Goal: Feedback & Contribution: Submit feedback/report problem

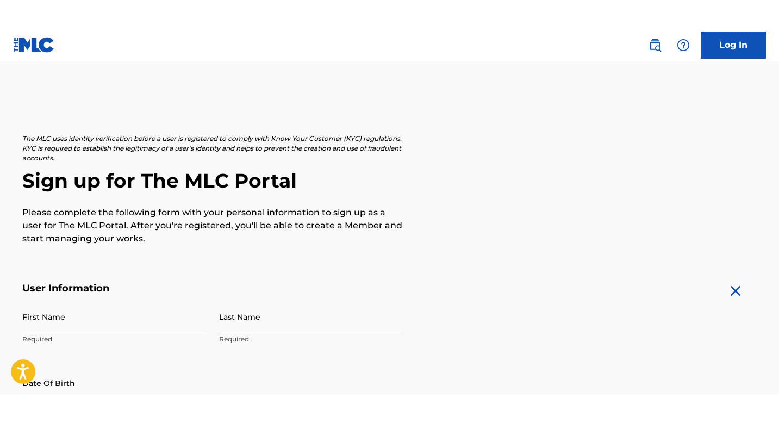
scroll to position [2, 0]
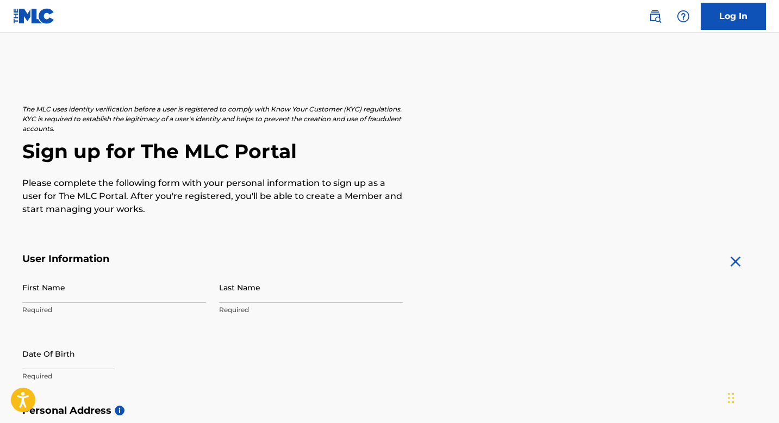
click at [133, 280] on input "First Name" at bounding box center [114, 287] width 184 height 31
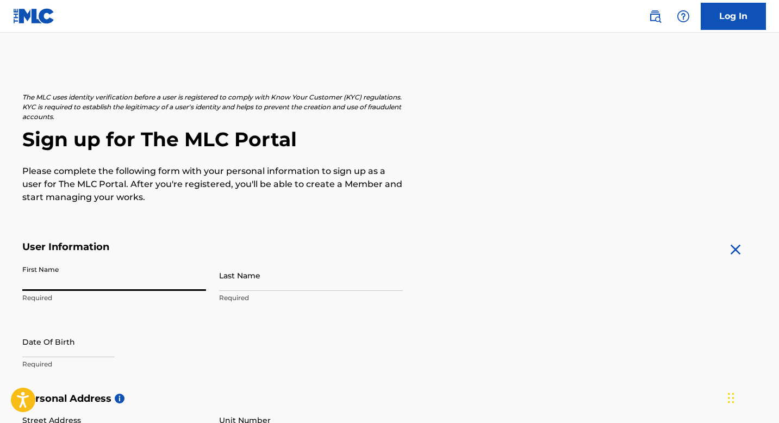
scroll to position [93, 0]
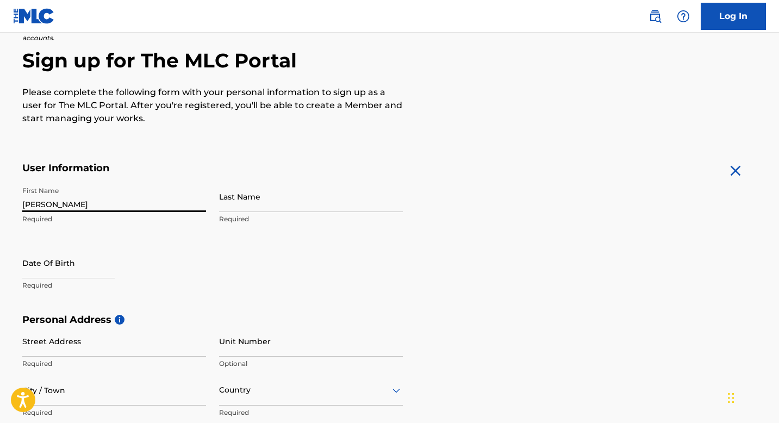
type input "[PERSON_NAME]"
click at [328, 221] on p "Required" at bounding box center [311, 219] width 184 height 10
click at [328, 206] on input "Last Name" at bounding box center [311, 196] width 184 height 31
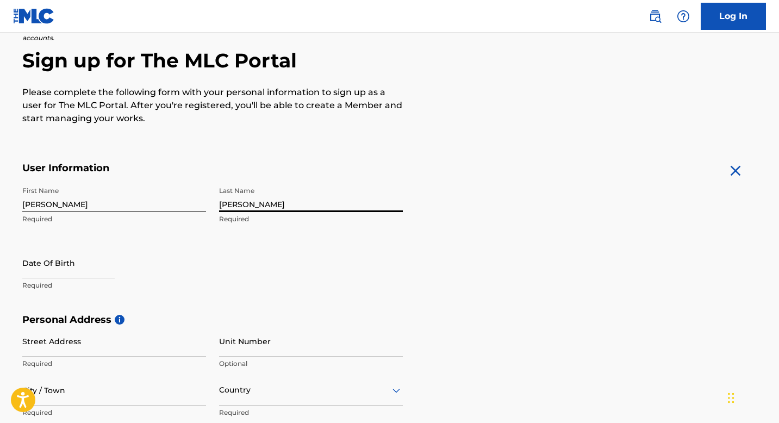
type input "[PERSON_NAME]"
click at [205, 162] on h5 "User Information" at bounding box center [212, 168] width 380 height 12
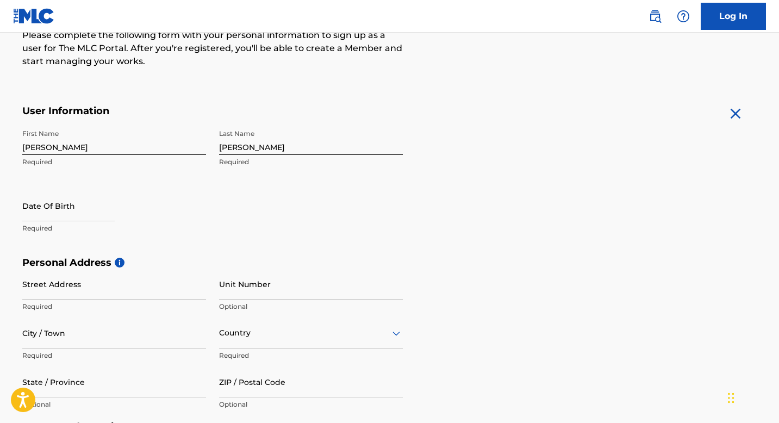
scroll to position [184, 0]
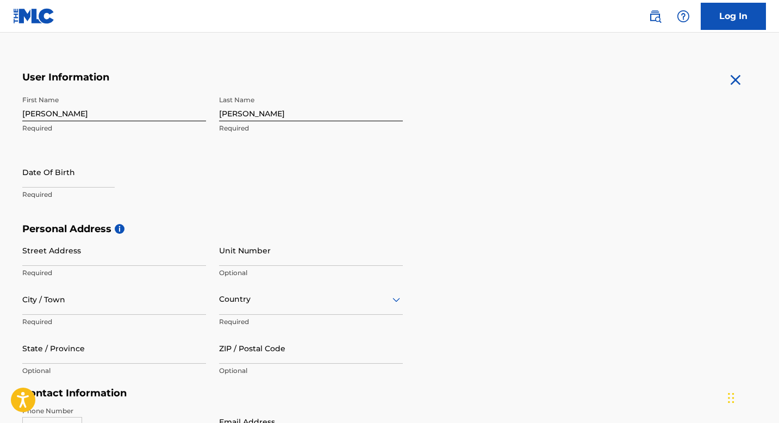
click at [97, 172] on input "text" at bounding box center [68, 171] width 92 height 31
select select "7"
select select "2025"
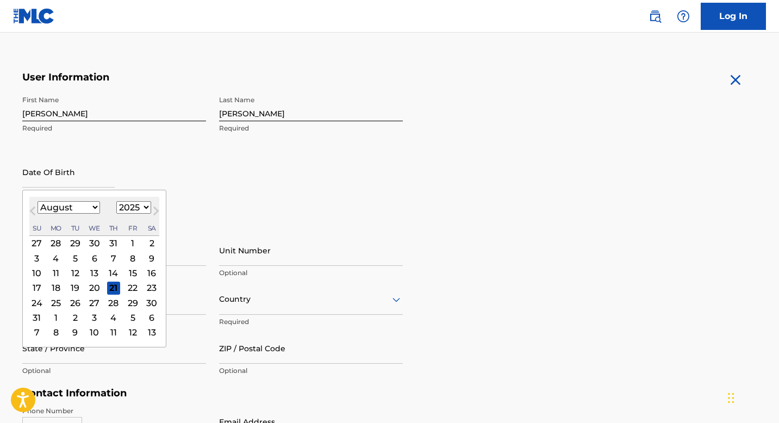
click at [72, 271] on div "12" at bounding box center [74, 272] width 13 height 13
type input "[DATE]"
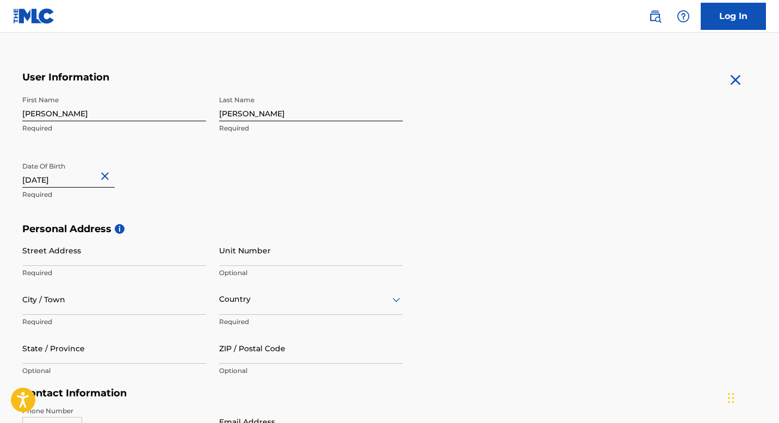
click at [78, 185] on input "[DATE]" at bounding box center [68, 171] width 92 height 31
select select "7"
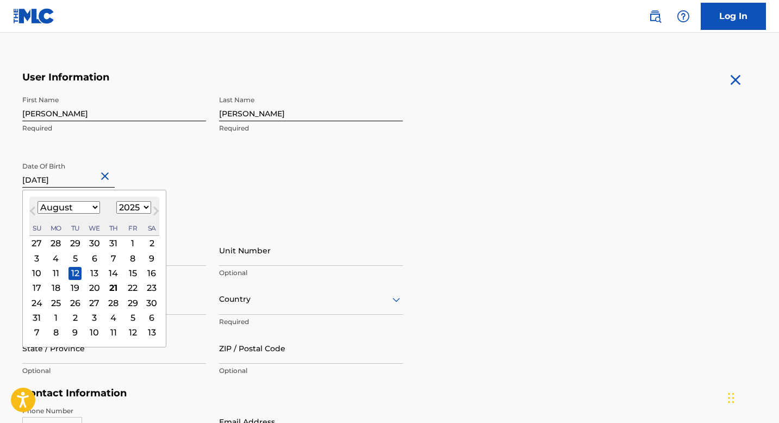
click at [128, 207] on select "1900 1901 1902 1903 1904 1905 1906 1907 1908 1909 1910 1911 1912 1913 1914 1915…" at bounding box center [133, 207] width 35 height 12
select select "2006"
click at [116, 201] on select "1900 1901 1902 1903 1904 1905 1906 1907 1908 1909 1910 1911 1912 1913 1914 1915…" at bounding box center [133, 207] width 35 height 12
click at [248, 205] on div "First Name [PERSON_NAME] Last Name [PERSON_NAME] Required Date Of Birth [DEMOGR…" at bounding box center [212, 156] width 380 height 133
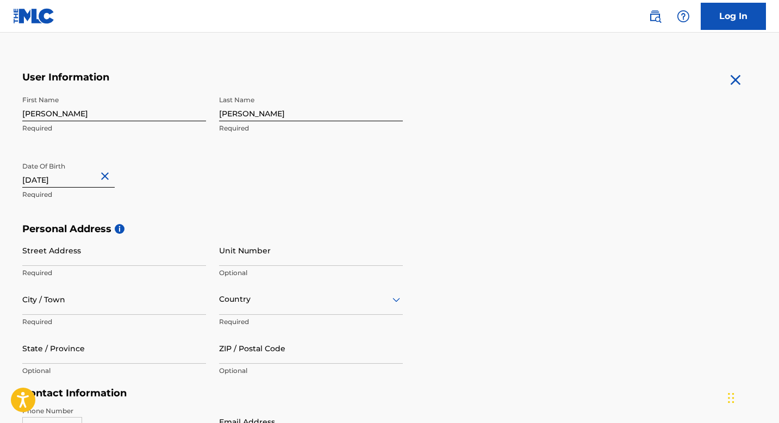
click at [75, 180] on input "[DATE]" at bounding box center [68, 171] width 92 height 31
select select "7"
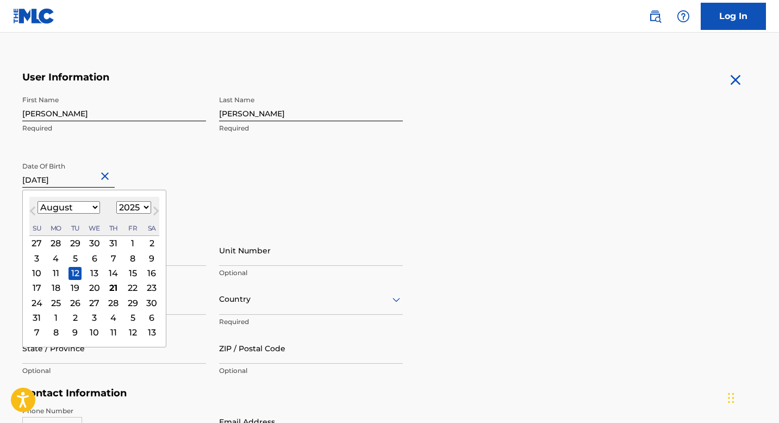
click at [122, 201] on select "1900 1901 1902 1903 1904 1905 1906 1907 1908 1909 1910 1911 1912 1913 1914 1915…" at bounding box center [133, 207] width 35 height 12
select select "2006"
click at [116, 201] on select "1900 1901 1902 1903 1904 1905 1906 1907 1908 1909 1910 1911 1912 1913 1914 1915…" at bounding box center [133, 207] width 35 height 12
click at [152, 259] on div "12" at bounding box center [151, 258] width 13 height 13
type input "[DATE]"
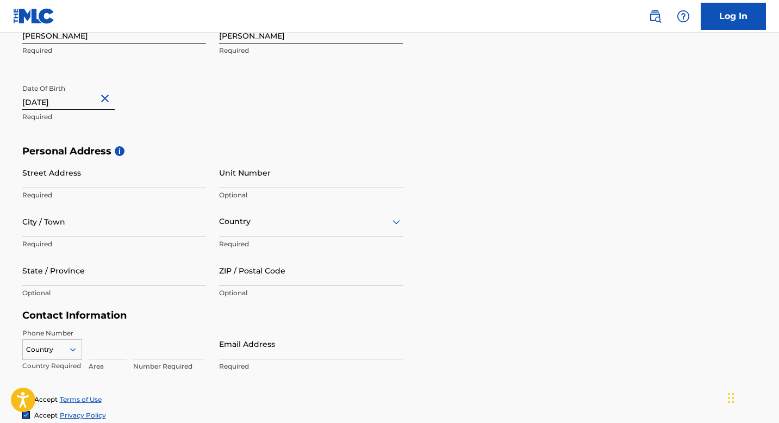
scroll to position [268, 0]
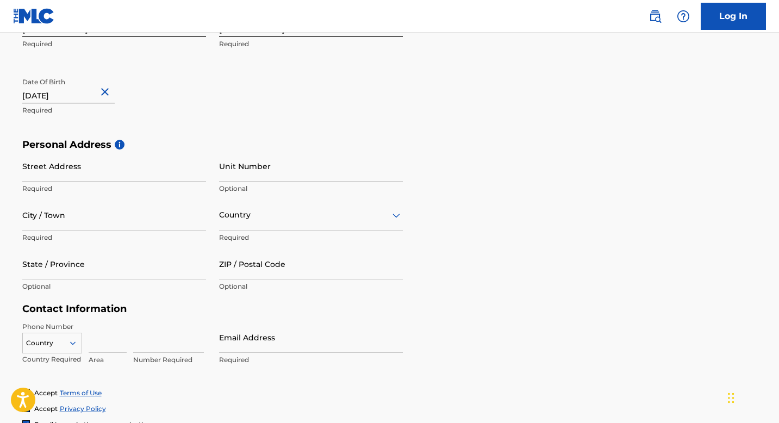
click at [153, 184] on p "Required" at bounding box center [114, 189] width 184 height 10
click at [153, 176] on input "Street Address" at bounding box center [114, 166] width 184 height 31
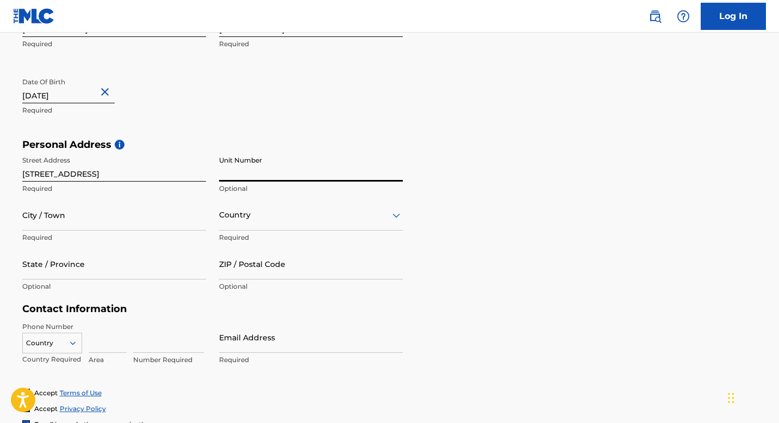
click at [291, 156] on input "Unit Number" at bounding box center [311, 166] width 184 height 31
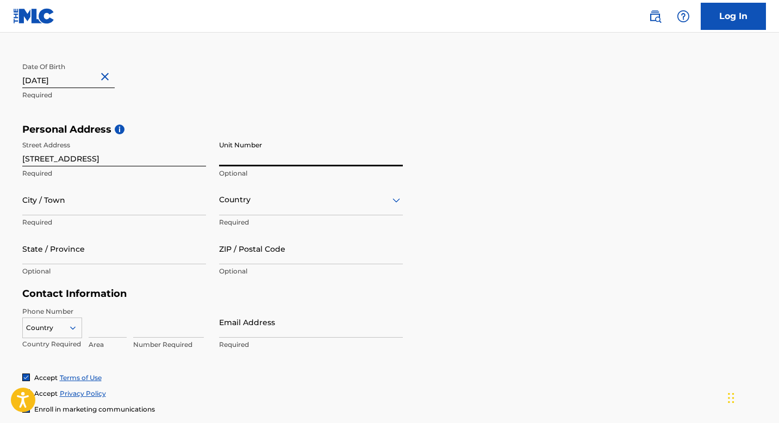
click at [98, 157] on input "[STREET_ADDRESS]" at bounding box center [114, 150] width 184 height 31
click at [196, 165] on input "Turistvej" at bounding box center [114, 150] width 184 height 31
type input "Turistvej"
click at [261, 147] on input "Unit Number" at bounding box center [311, 150] width 184 height 31
type input "9"
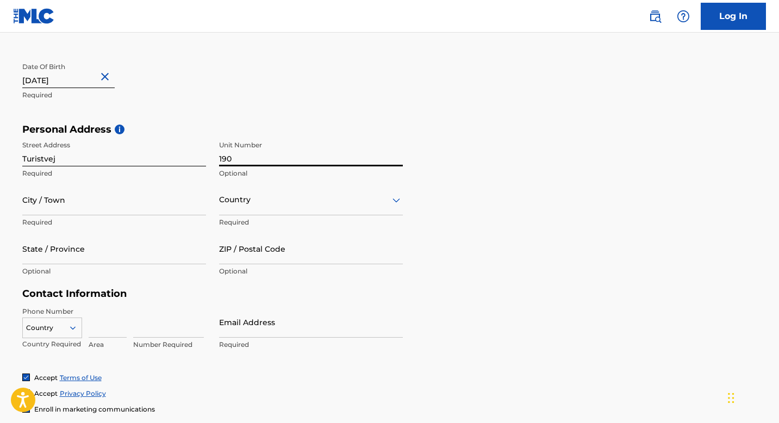
type input "190"
click at [75, 212] on input "City / Town" at bounding box center [114, 199] width 184 height 31
type input "Birkerød"
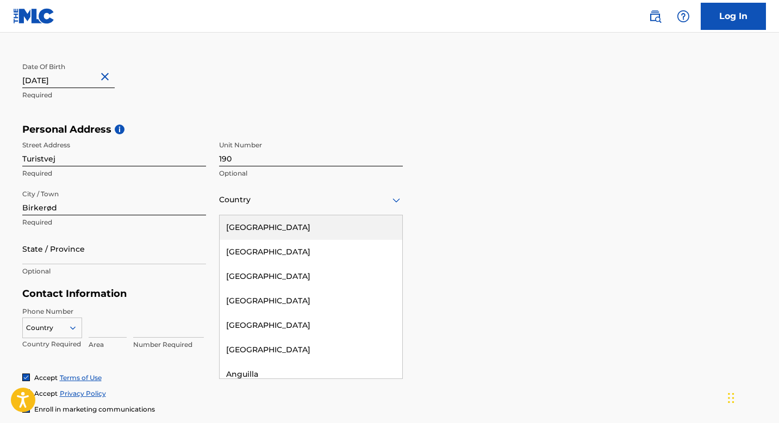
click at [252, 206] on div "Country" at bounding box center [311, 199] width 184 height 31
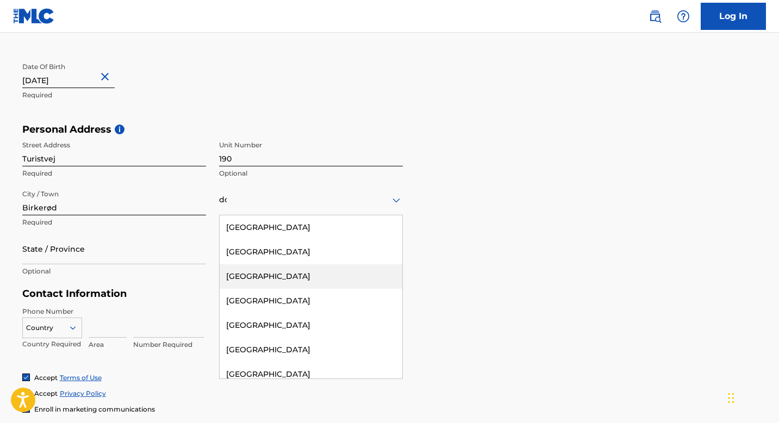
scroll to position [0, 0]
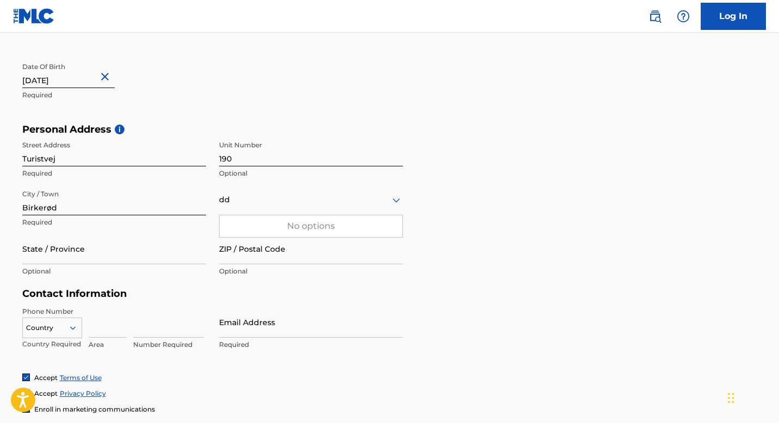
type input "ddd"
click at [253, 215] on div "No options" at bounding box center [311, 226] width 183 height 22
click at [251, 201] on div at bounding box center [311, 200] width 184 height 14
click at [379, 228] on div "No options" at bounding box center [311, 226] width 183 height 22
click at [231, 199] on input "[GEOGRAPHIC_DATA]" at bounding box center [238, 199] width 38 height 11
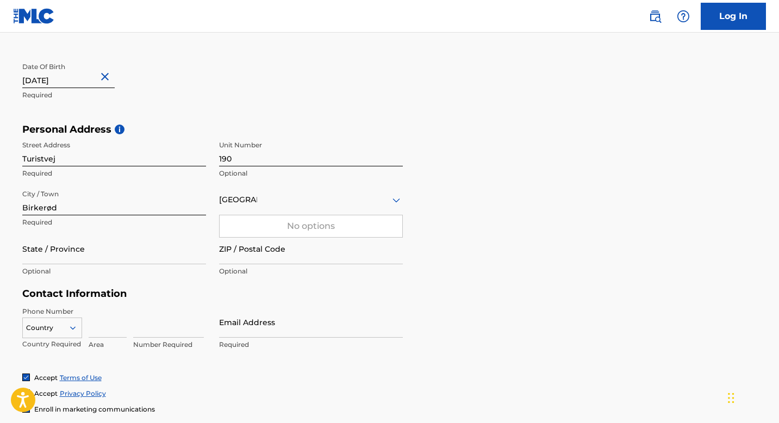
click at [229, 199] on input "[GEOGRAPHIC_DATA]" at bounding box center [238, 199] width 38 height 11
type input "[GEOGRAPHIC_DATA]"
click at [242, 217] on div "[GEOGRAPHIC_DATA]" at bounding box center [311, 227] width 183 height 24
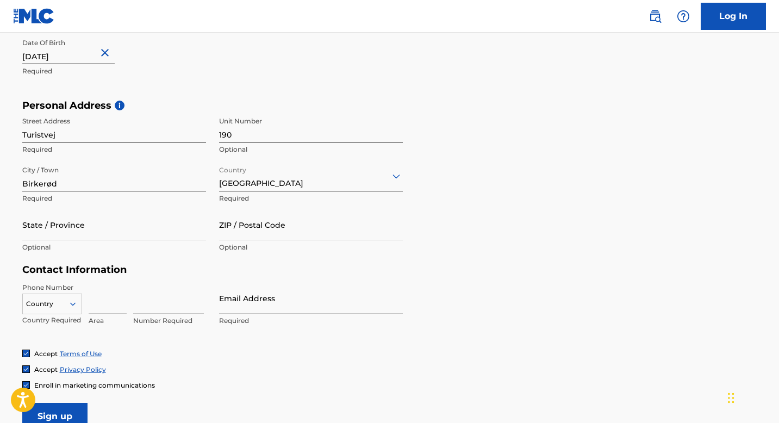
scroll to position [339, 0]
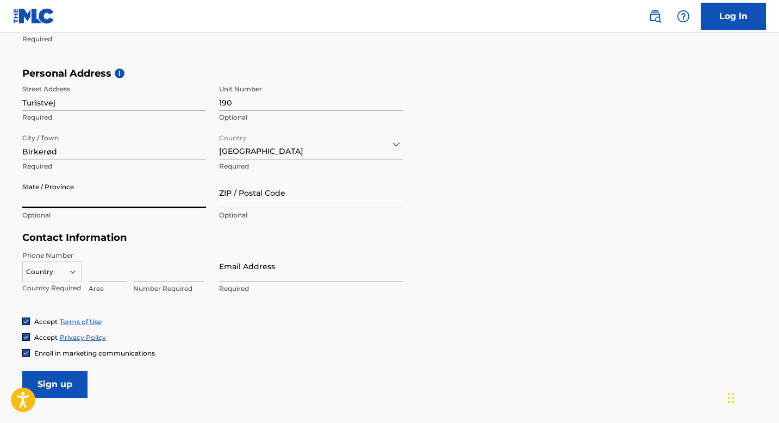
click at [133, 207] on input "State / Province" at bounding box center [114, 192] width 184 height 31
type input "[GEOGRAPHIC_DATA]"
click at [256, 192] on input "ZIP / Postal Code" at bounding box center [311, 192] width 184 height 31
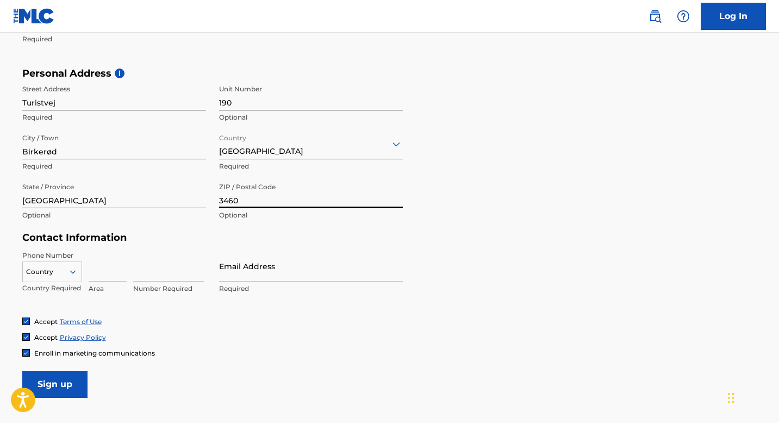
type input "3460"
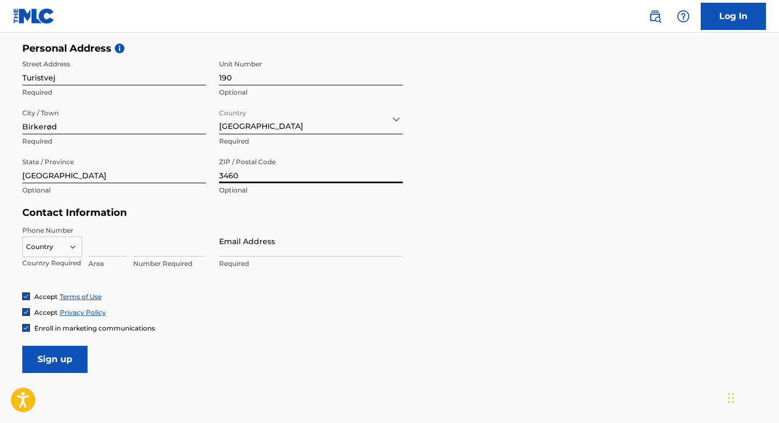
scroll to position [393, 0]
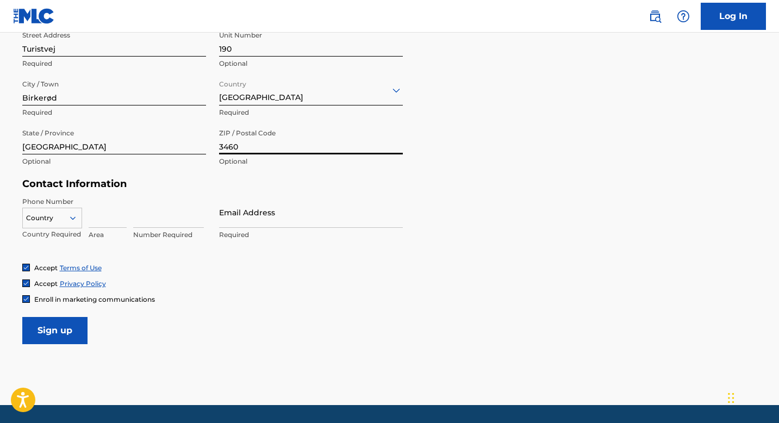
click at [63, 217] on div at bounding box center [52, 218] width 59 height 12
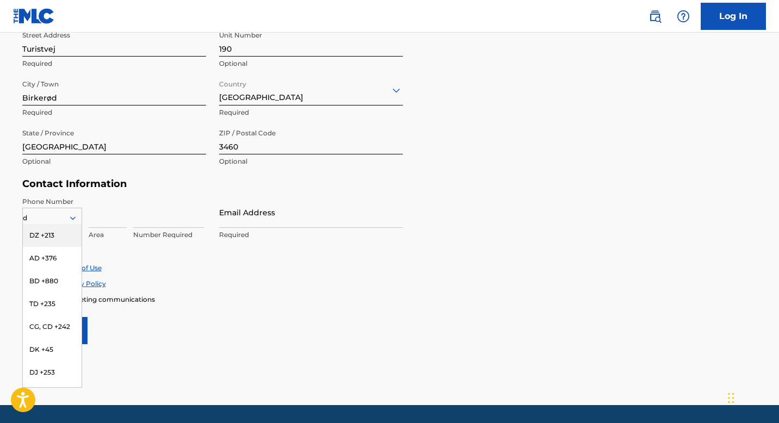
type input "dk"
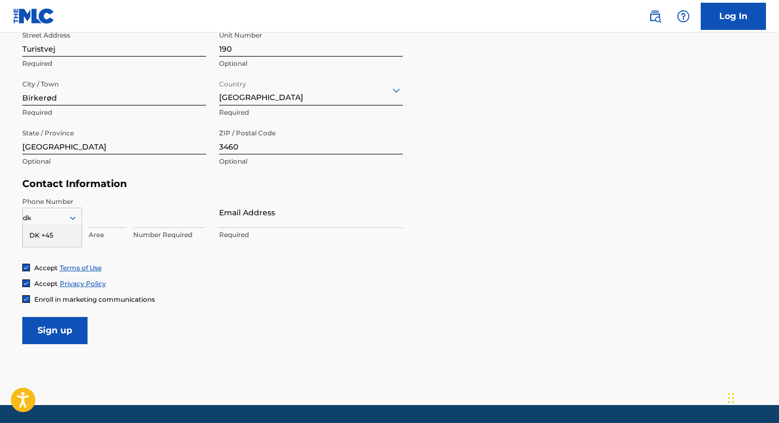
click at [46, 236] on div "DK +45" at bounding box center [52, 235] width 59 height 23
click at [110, 210] on input at bounding box center [108, 212] width 38 height 31
click at [167, 215] on input at bounding box center [168, 212] width 71 height 31
click at [99, 222] on input at bounding box center [108, 212] width 38 height 31
click at [40, 216] on div at bounding box center [52, 218] width 59 height 12
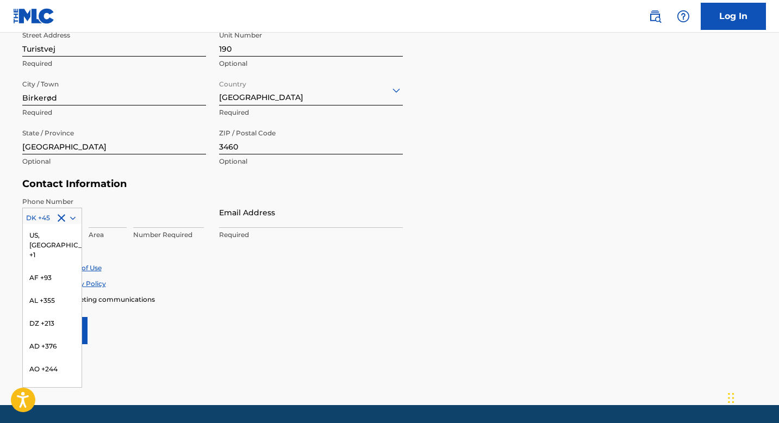
scroll to position [1018, 0]
click at [40, 216] on div at bounding box center [52, 218] width 59 height 12
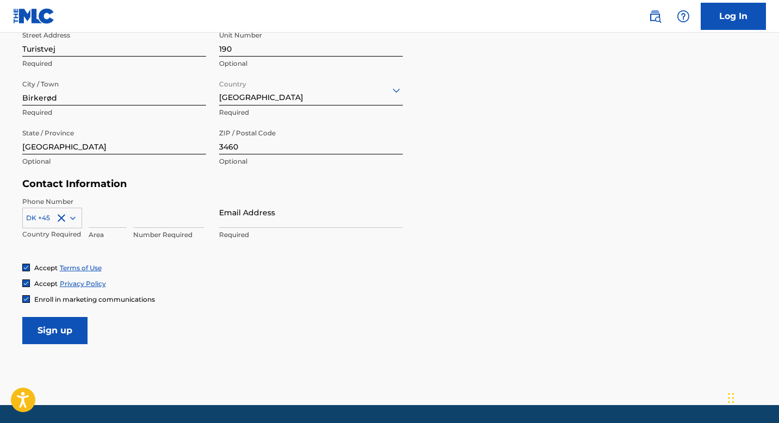
click at [114, 223] on input at bounding box center [108, 212] width 38 height 31
click at [135, 220] on input at bounding box center [168, 212] width 71 height 31
click at [105, 221] on input at bounding box center [108, 212] width 38 height 31
click at [158, 225] on input at bounding box center [168, 212] width 71 height 31
type input "53542233"
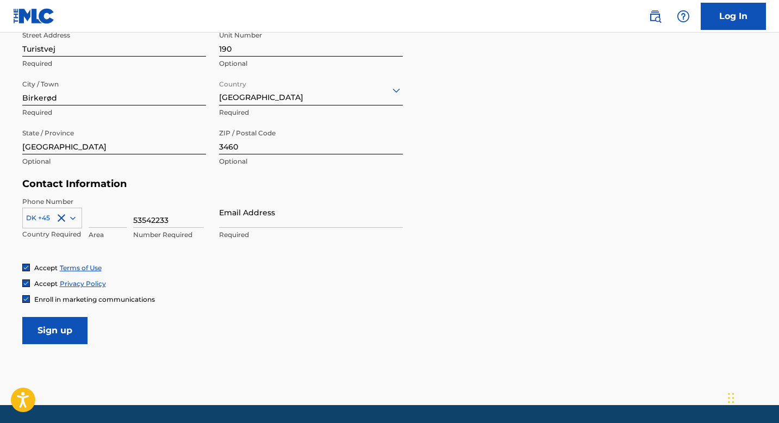
click at [252, 225] on input "Email Address" at bounding box center [311, 212] width 184 height 31
type input "[EMAIL_ADDRESS][DOMAIN_NAME]"
type input "[GEOGRAPHIC_DATA]"
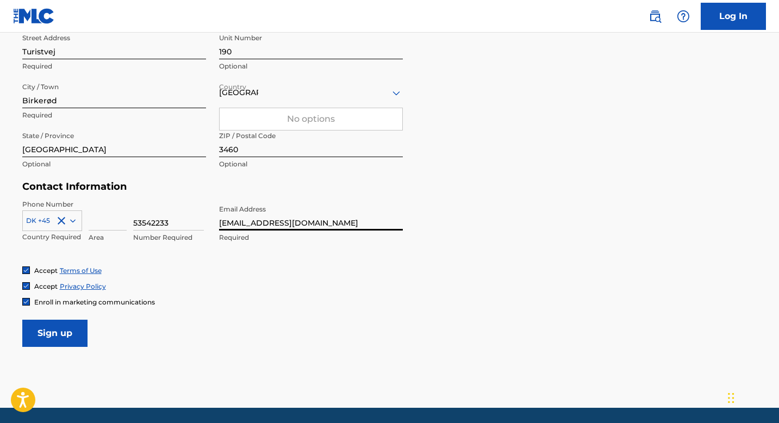
scroll to position [374, 0]
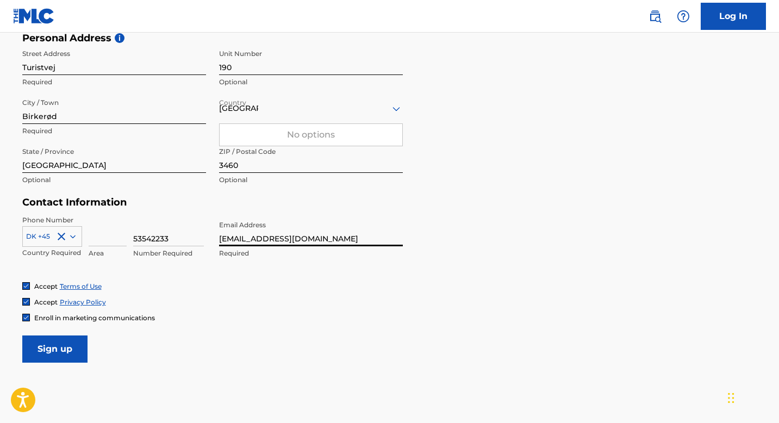
click at [408, 231] on form "User Information First Name [PERSON_NAME] Last Name [PERSON_NAME] Required Date…" at bounding box center [389, 121] width 735 height 482
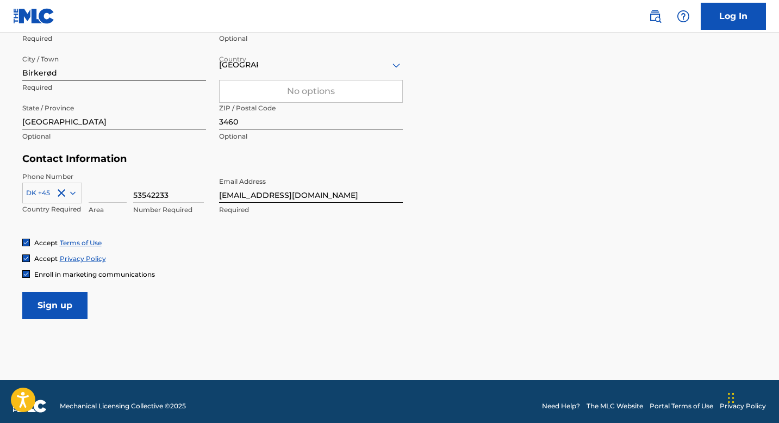
scroll to position [427, 0]
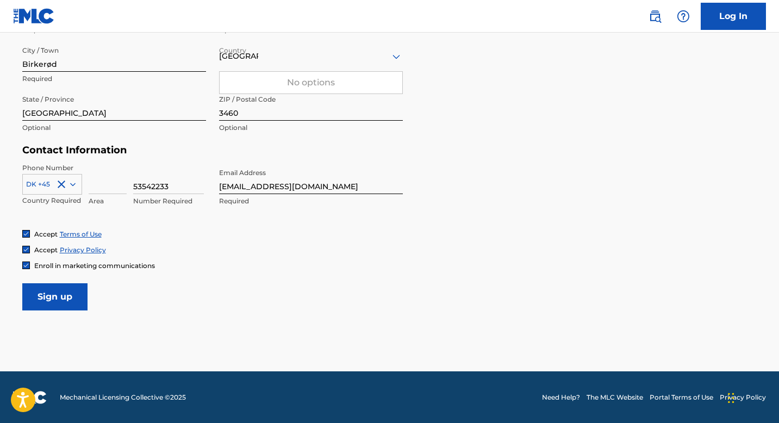
click at [68, 298] on input "Sign up" at bounding box center [54, 296] width 65 height 27
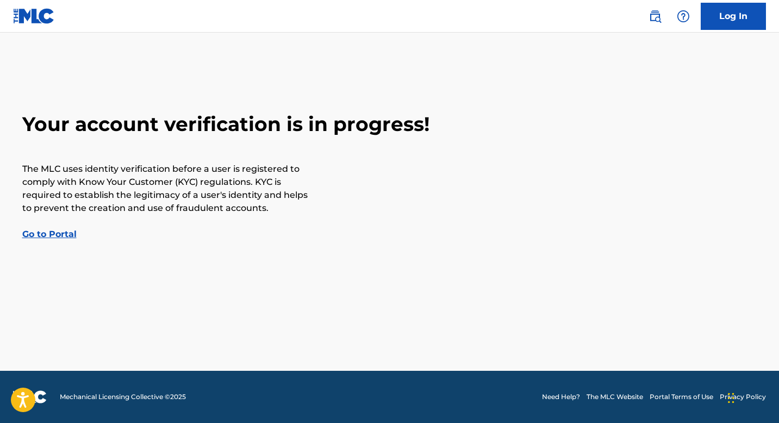
click at [62, 236] on link "Go to Portal" at bounding box center [49, 234] width 54 height 10
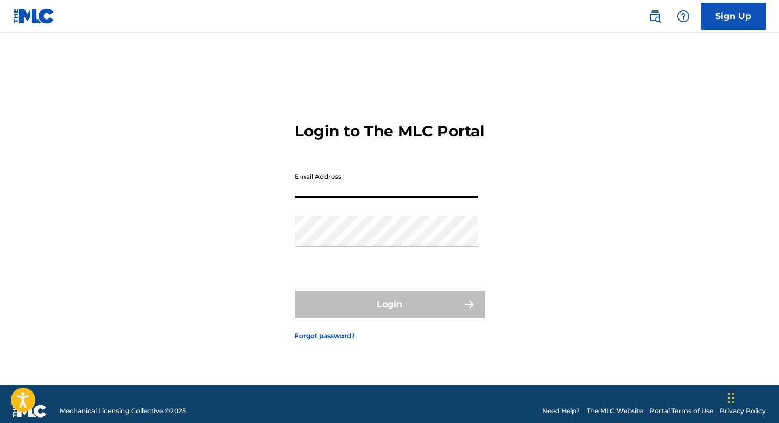
click at [382, 195] on input "Email Address" at bounding box center [387, 182] width 184 height 31
type input "[EMAIL_ADDRESS][DOMAIN_NAME]"
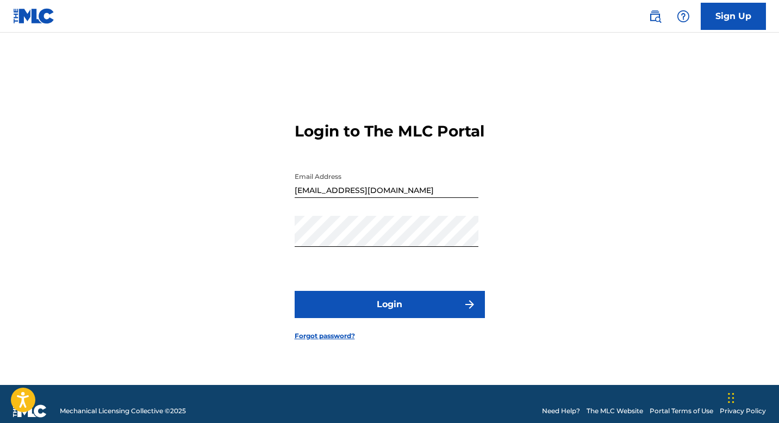
click at [354, 316] on button "Login" at bounding box center [390, 304] width 190 height 27
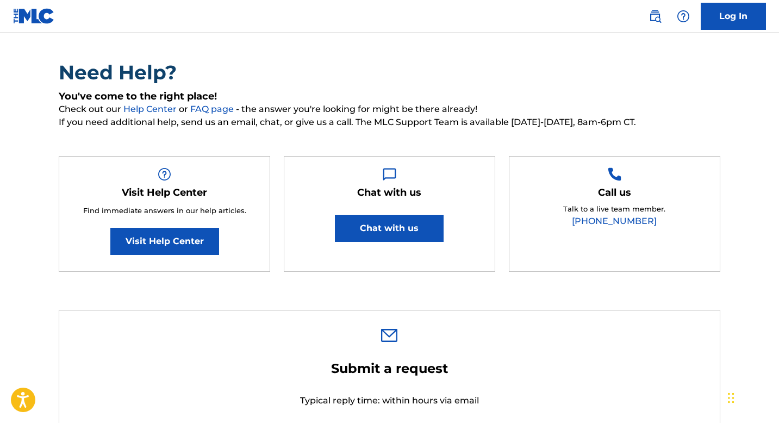
scroll to position [70, 0]
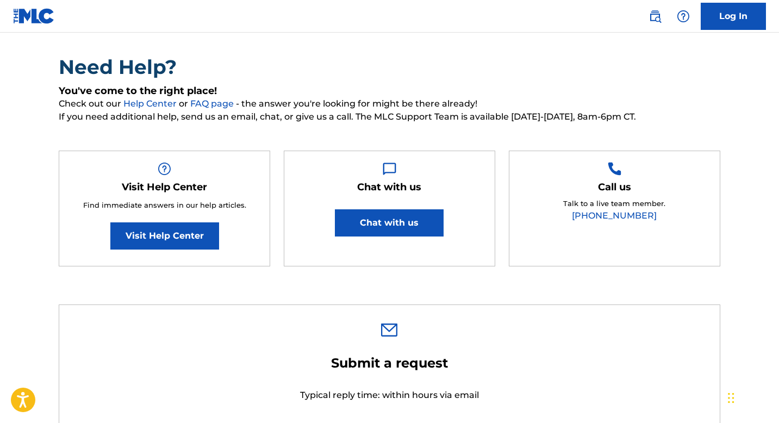
click at [354, 226] on button "Chat with us" at bounding box center [389, 222] width 109 height 27
click at [355, 155] on div "Chat with us Chat with us" at bounding box center [389, 209] width 211 height 116
click at [402, 110] on span "If you need additional help, send us an email, chat, or give us a call. The MLC…" at bounding box center [389, 116] width 661 height 13
click at [729, 408] on div "Chat-widget" at bounding box center [656, 219] width 243 height 405
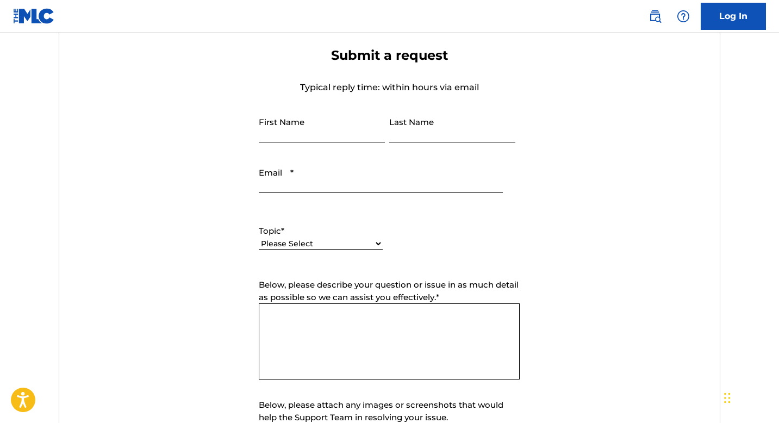
scroll to position [379, 0]
click at [319, 129] on input "First Name" at bounding box center [322, 125] width 126 height 31
type input "[PERSON_NAME]"
type input "[EMAIL_ADDRESS][DOMAIN_NAME]"
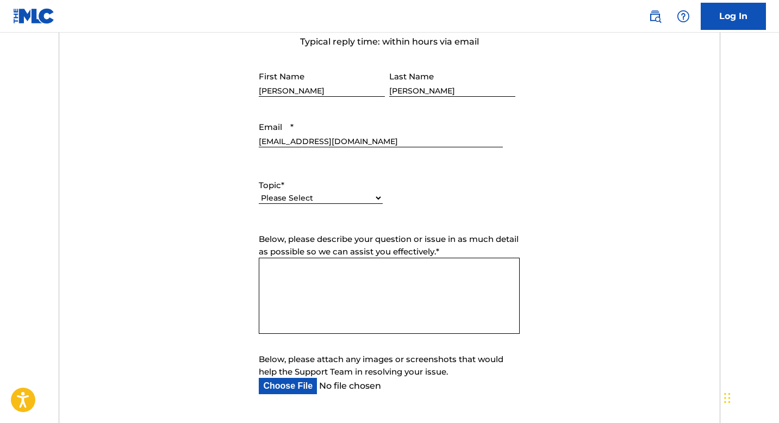
scroll to position [434, 0]
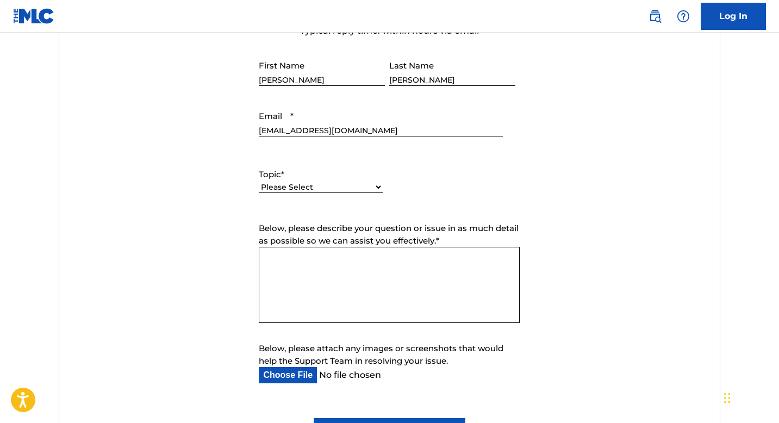
click at [335, 189] on select "Please Select I need help with my account I need help with managing my catalog …" at bounding box center [321, 186] width 124 height 11
select select "I need help with my account"
click at [259, 182] on select "Please Select I need help with my account I need help with managing my catalog …" at bounding box center [321, 186] width 124 height 11
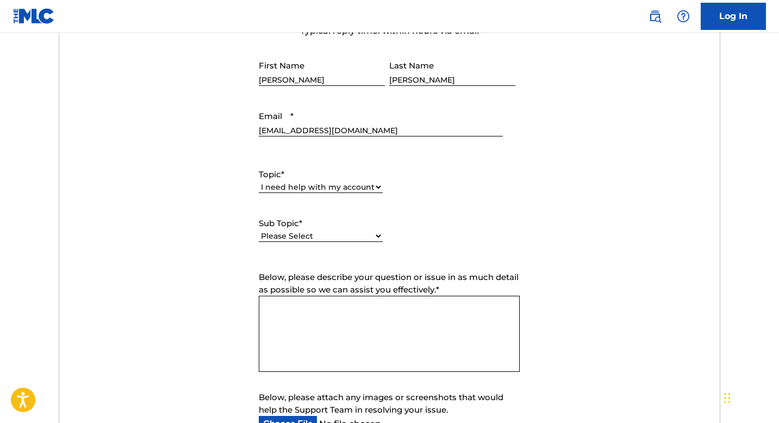
click at [330, 302] on textarea "Below, please describe your question or issue in as much detail as possible so …" at bounding box center [389, 334] width 261 height 76
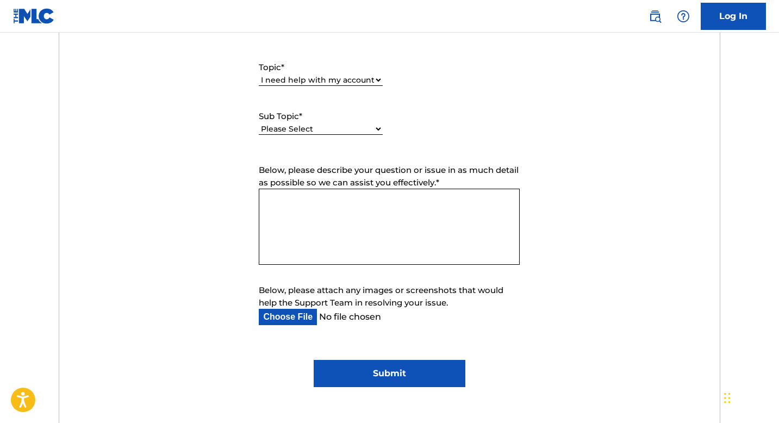
scroll to position [544, 0]
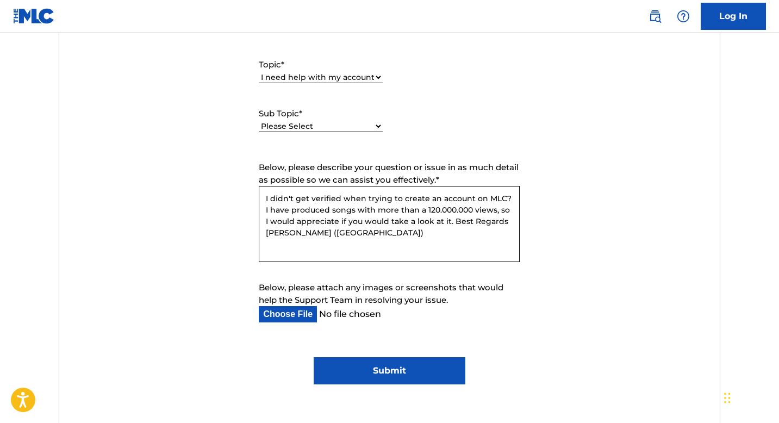
type textarea "I didn't get verified when trying to create an account on MLC? I have produced …"
click at [358, 384] on input "Submit" at bounding box center [390, 370] width 152 height 27
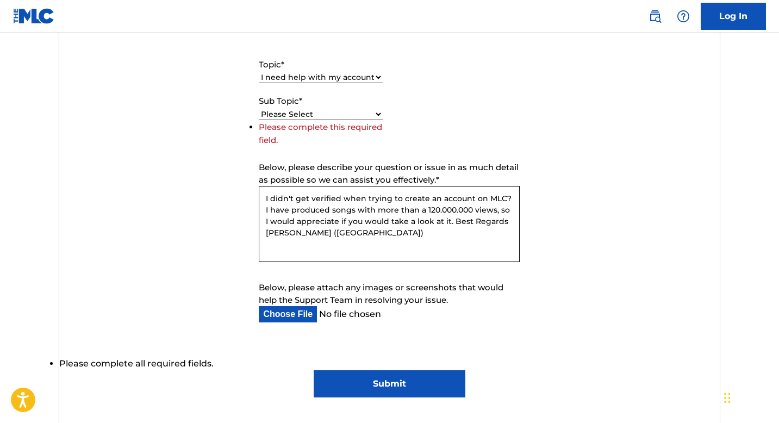
scroll to position [516, 0]
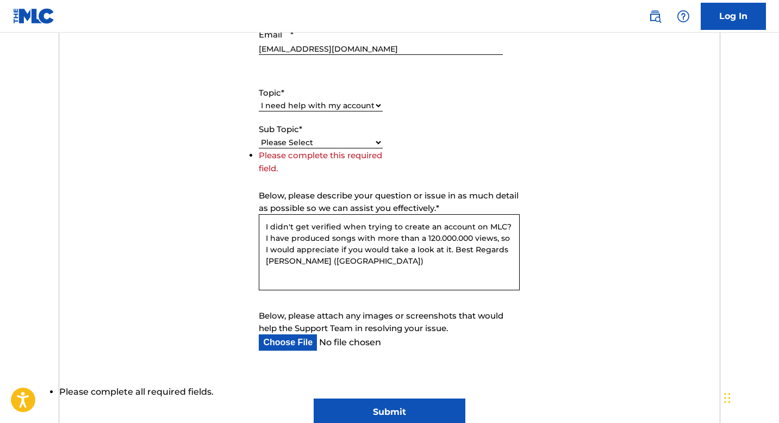
click at [305, 153] on label "Please complete this required field." at bounding box center [320, 161] width 123 height 23
click at [305, 142] on select "Please Select I need help with my user account I can't log in to my user accoun…" at bounding box center [321, 142] width 124 height 11
select select "I was not verified as a user"
click at [259, 148] on select "Please Select I need help with my user account I can't log in to my user accoun…" at bounding box center [321, 142] width 124 height 11
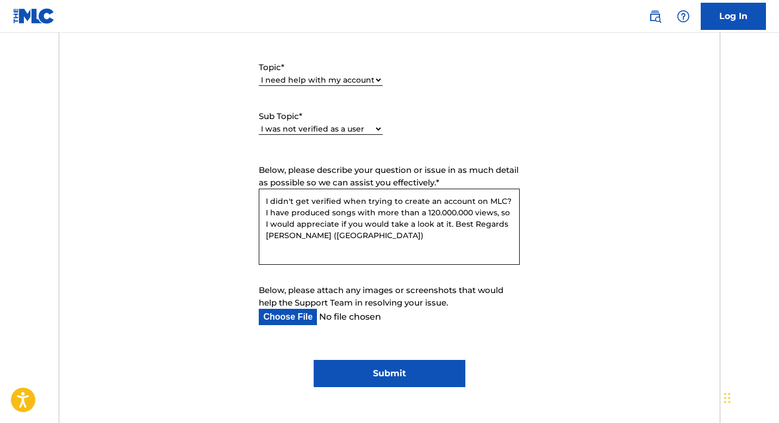
scroll to position [546, 0]
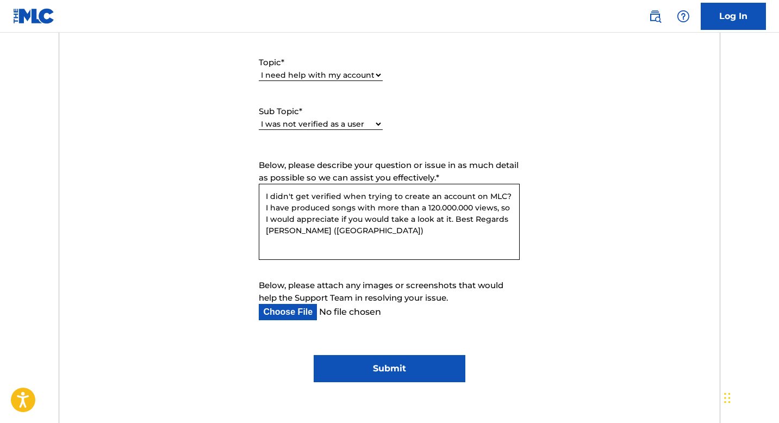
click at [378, 360] on input "Submit" at bounding box center [390, 368] width 152 height 27
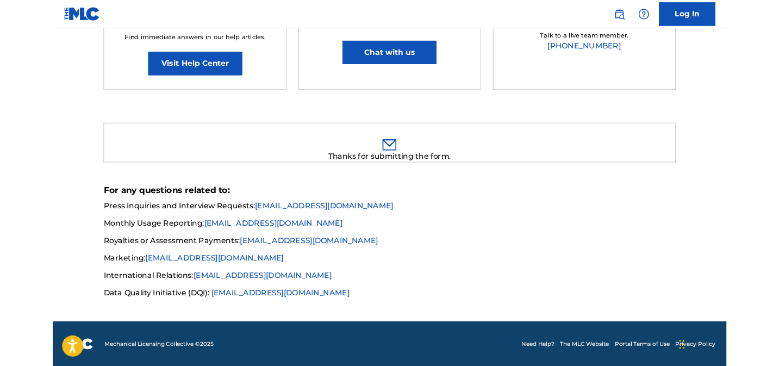
scroll to position [0, 0]
